Goal: Task Accomplishment & Management: Manage account settings

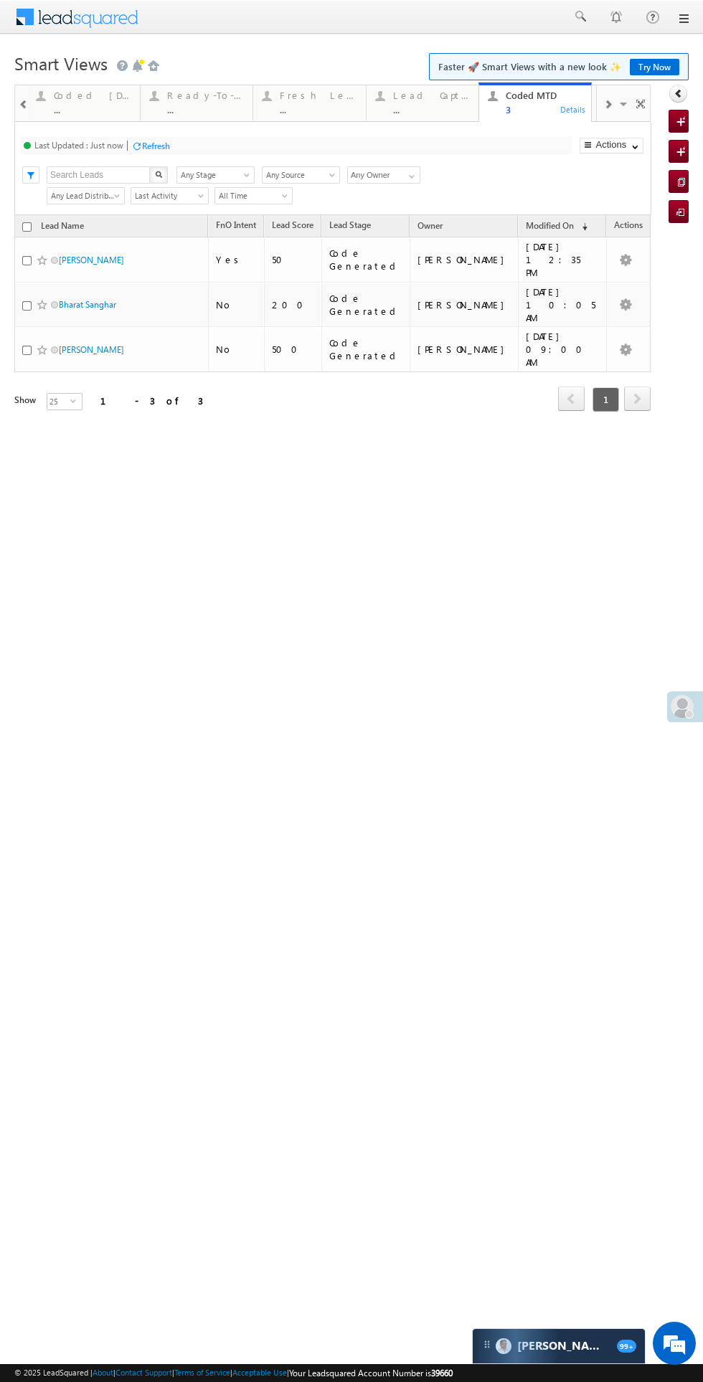
click at [326, 99] on div "Fresh Leads" at bounding box center [318, 95] width 77 height 11
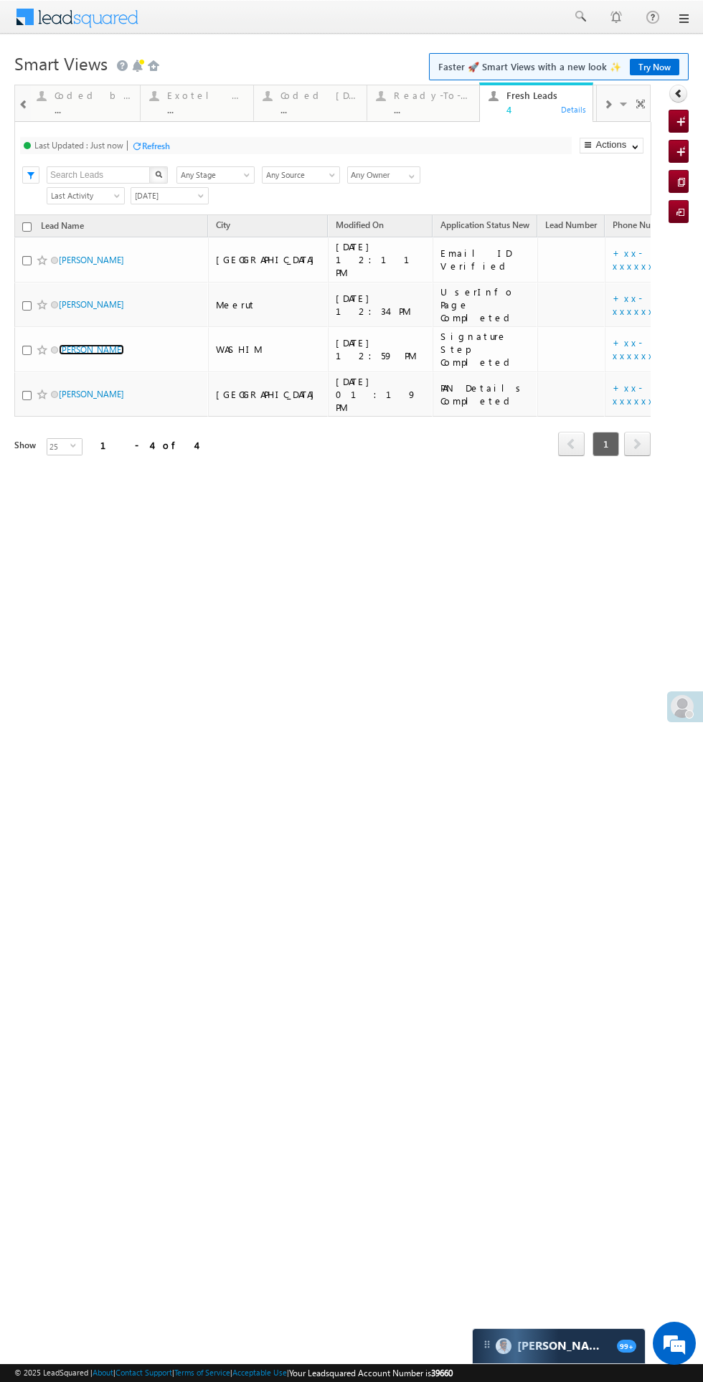
click at [90, 344] on link "[PERSON_NAME]" at bounding box center [91, 349] width 65 height 11
